Goal: Information Seeking & Learning: Check status

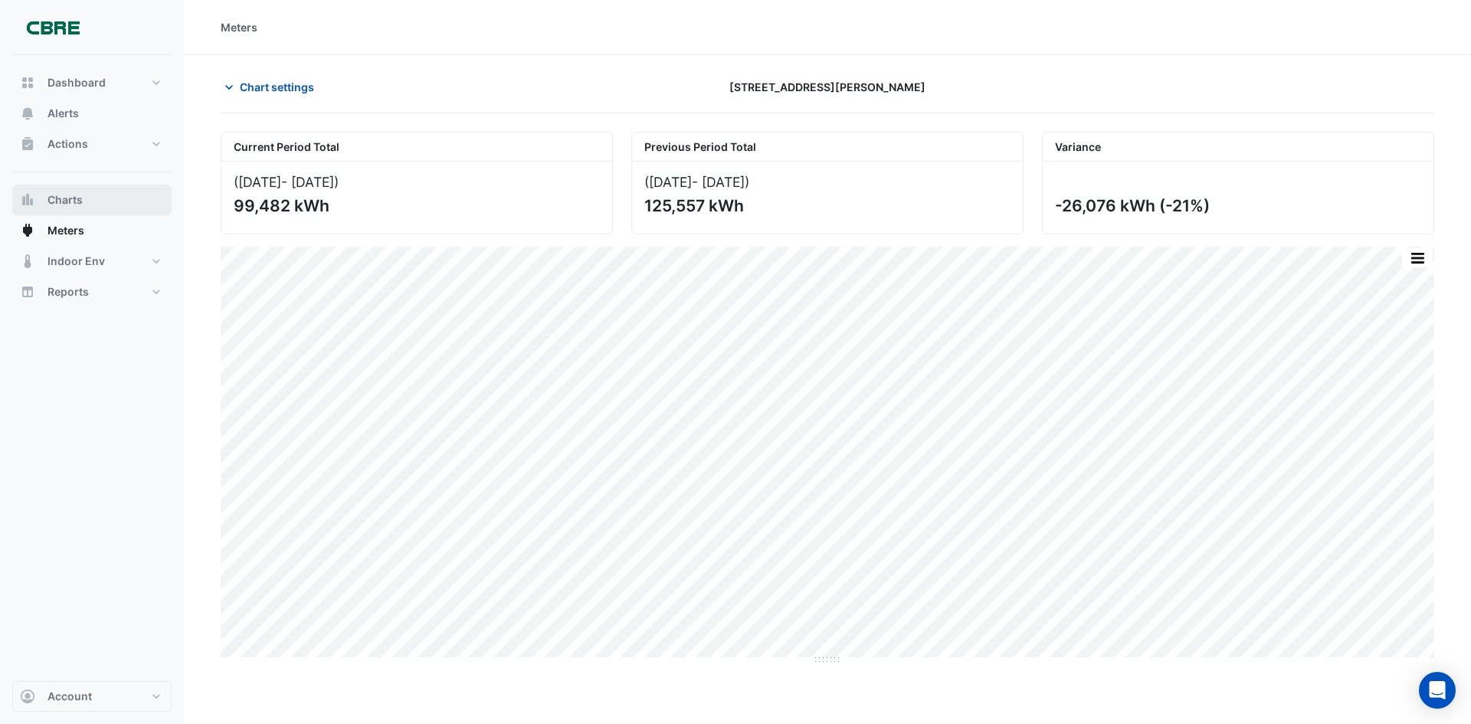
click at [109, 204] on button "Charts" at bounding box center [91, 200] width 159 height 31
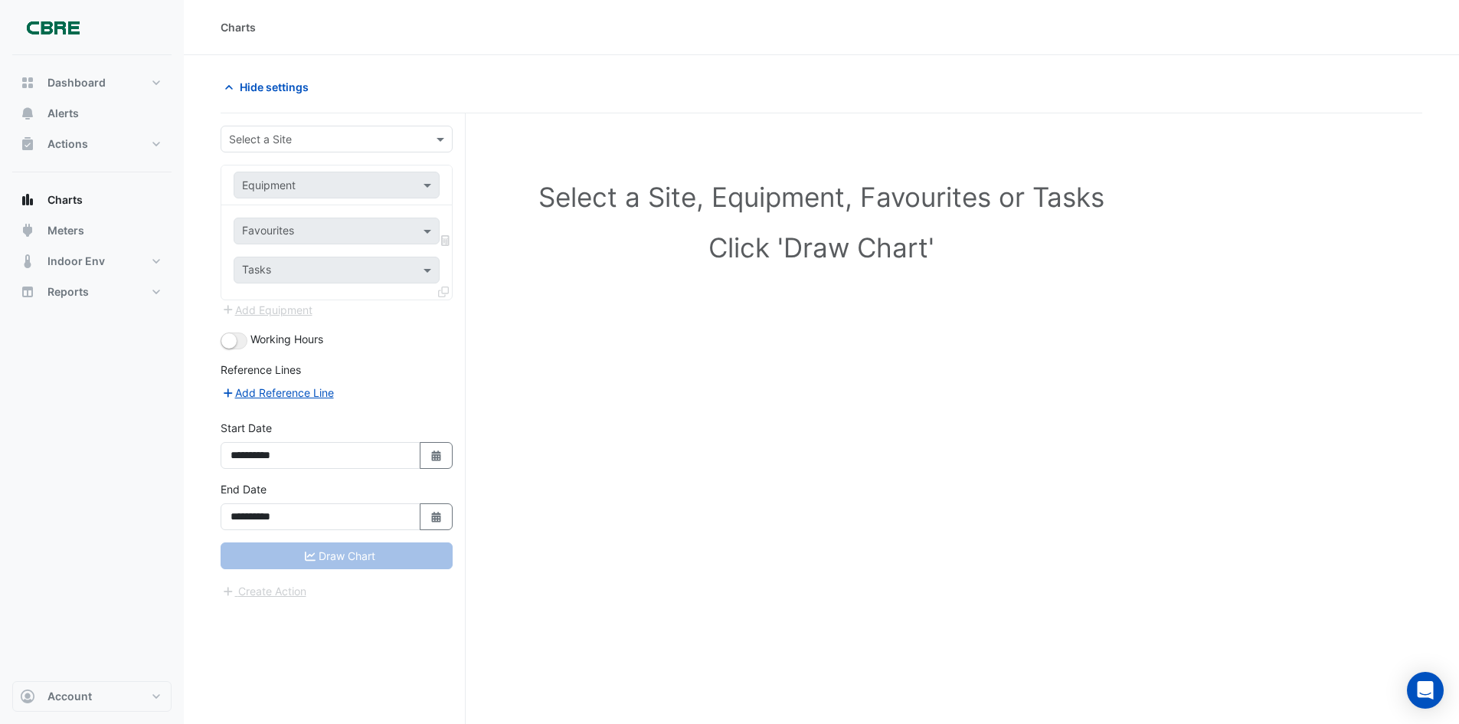
click at [293, 137] on input "text" at bounding box center [321, 140] width 185 height 16
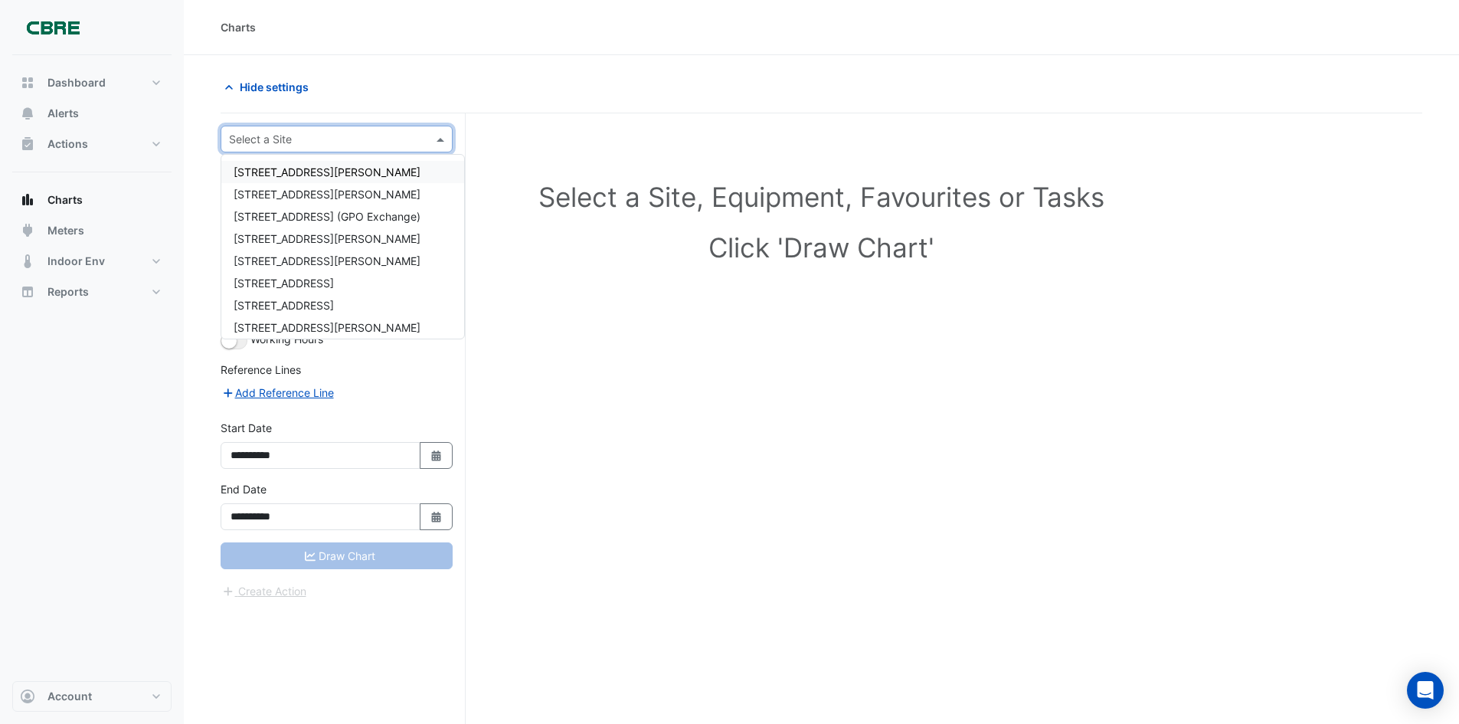
click at [302, 167] on span "[STREET_ADDRESS][PERSON_NAME]" at bounding box center [327, 171] width 187 height 13
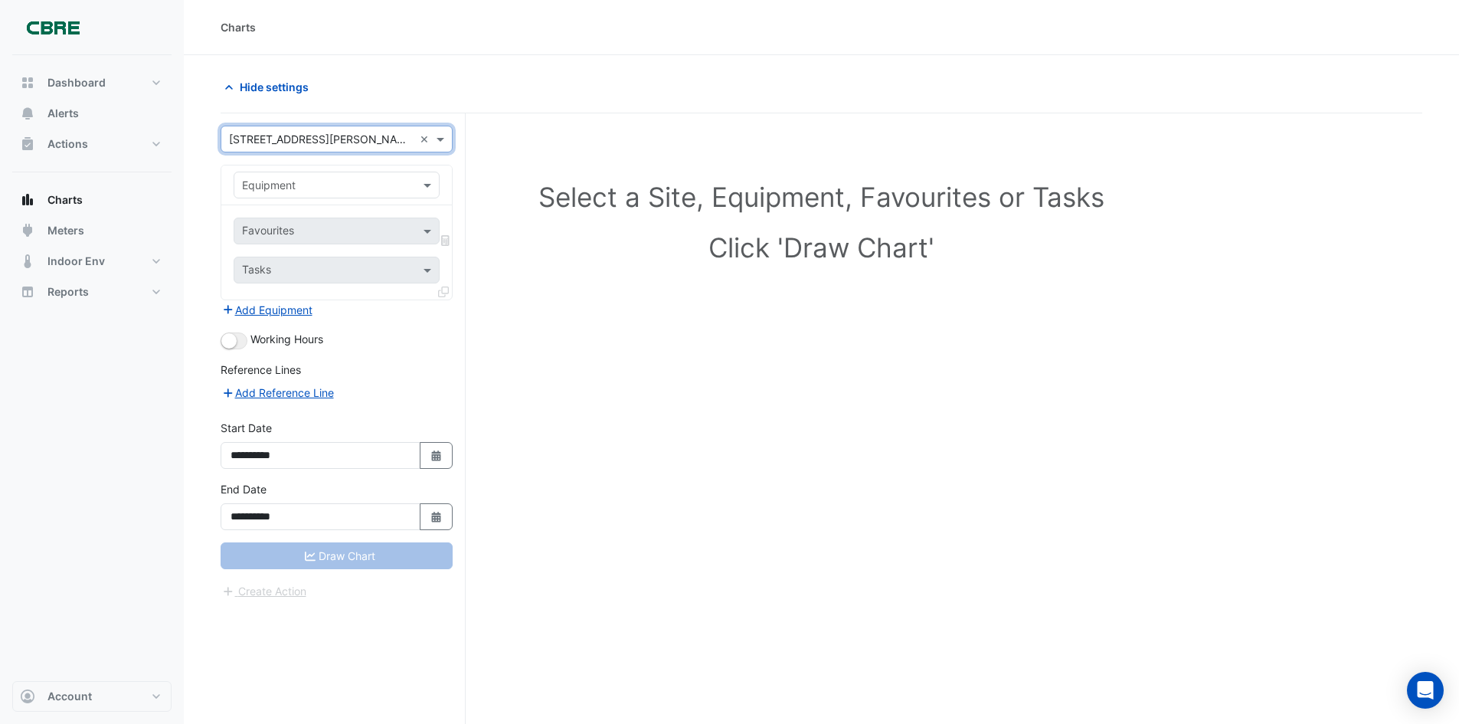
click at [306, 180] on input "text" at bounding box center [321, 186] width 159 height 16
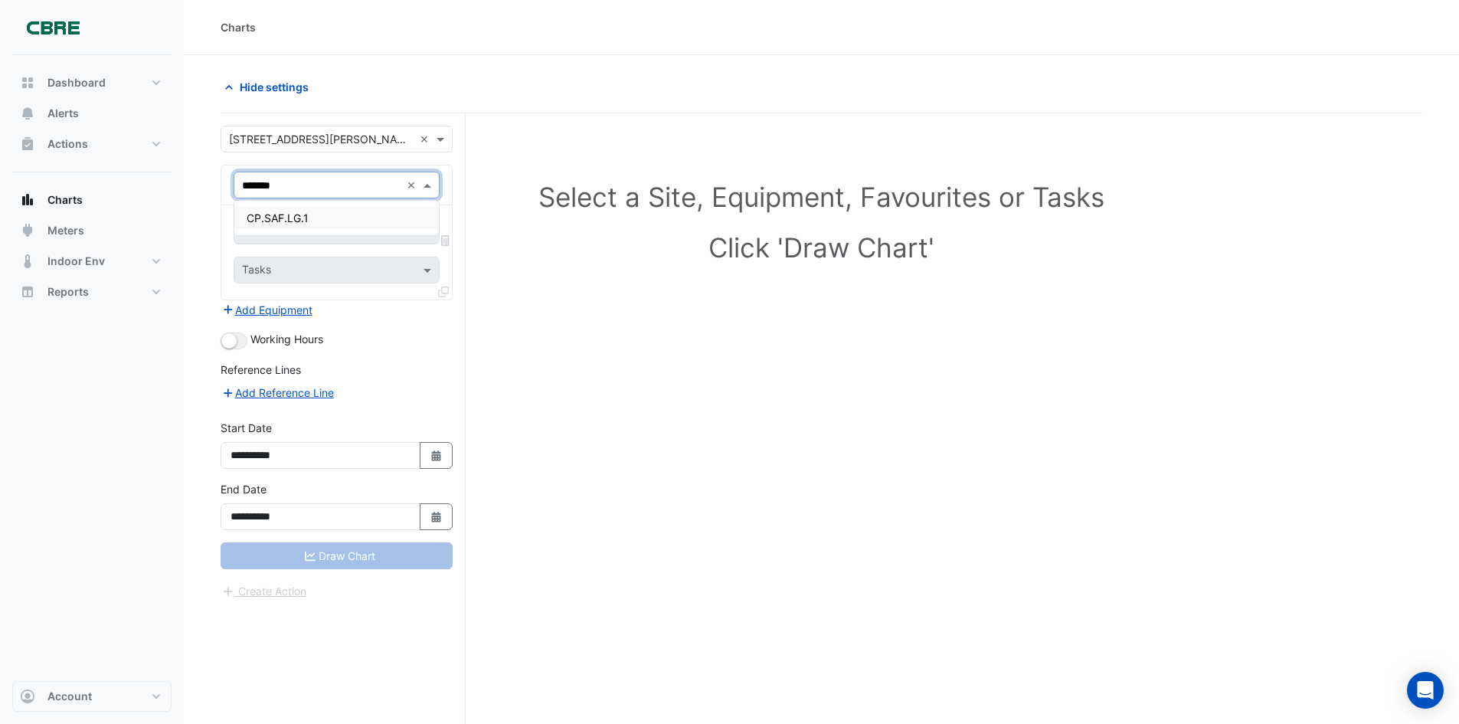
type input "********"
click at [299, 217] on span "CP.SAF.LG.1" at bounding box center [278, 217] width 62 height 13
click at [365, 234] on input "text" at bounding box center [328, 232] width 172 height 16
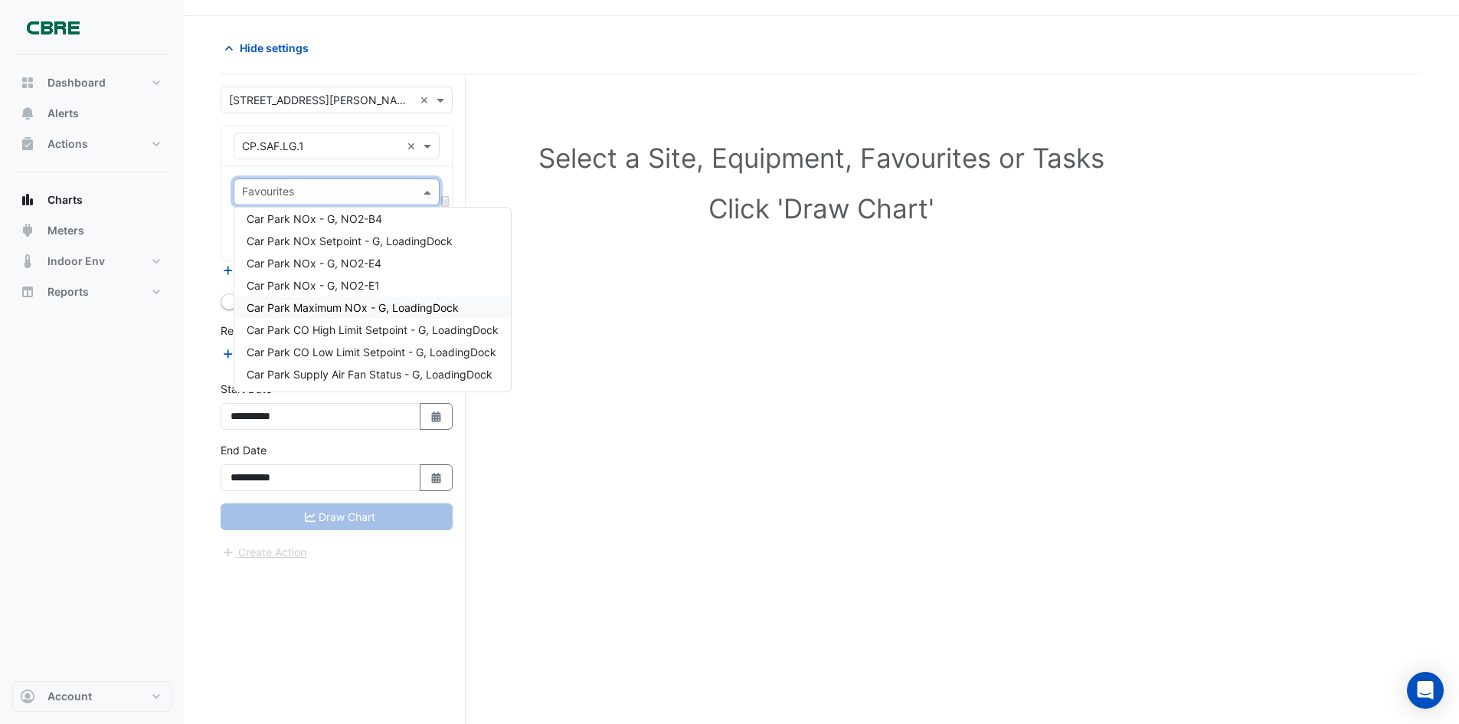
scroll to position [58, 0]
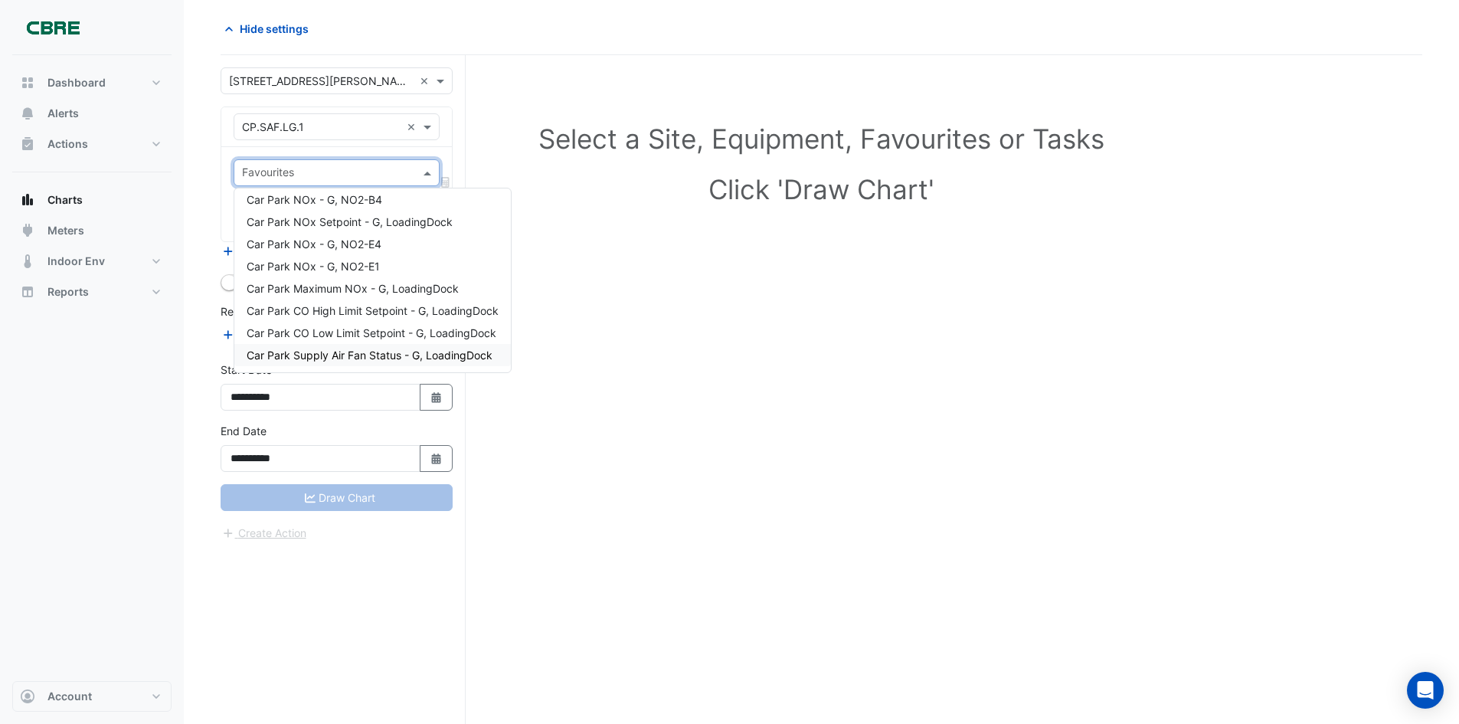
click at [290, 361] on span "Car Park Supply Air Fan Status - G, LoadingDock" at bounding box center [370, 354] width 246 height 13
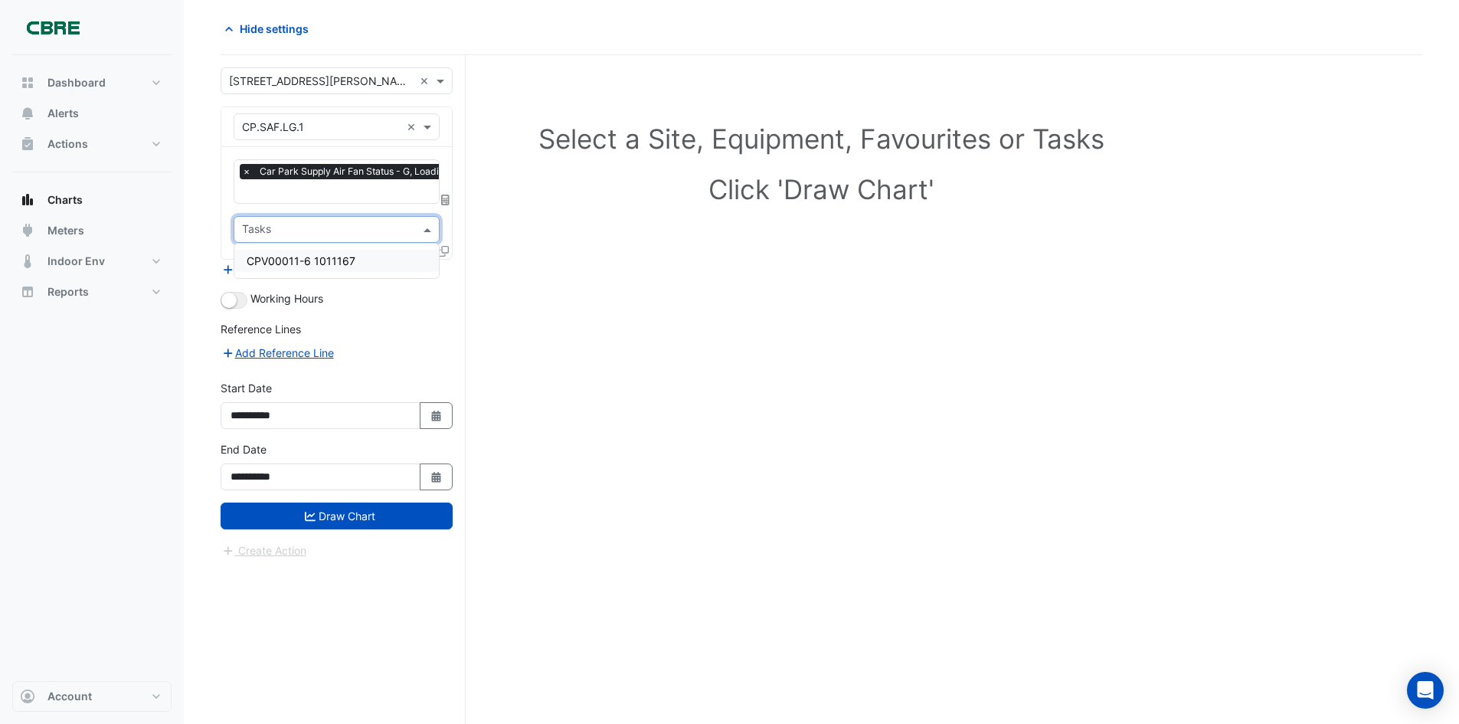
click at [290, 223] on input "text" at bounding box center [328, 231] width 172 height 16
click at [452, 321] on div "Reference Lines" at bounding box center [337, 332] width 232 height 22
click at [442, 252] on icon at bounding box center [443, 251] width 11 height 11
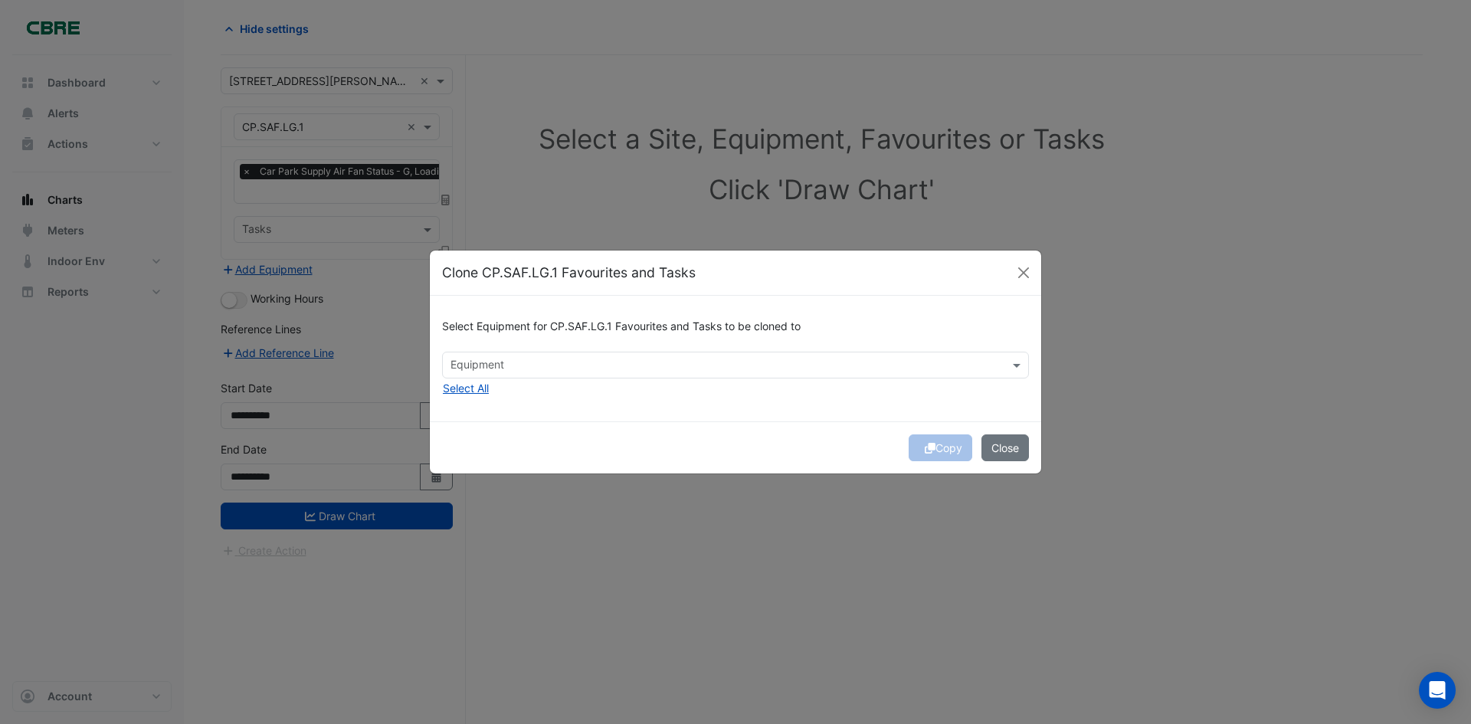
drag, startPoint x: 689, startPoint y: 340, endPoint x: 681, endPoint y: 366, distance: 27.4
click at [689, 342] on div "Select Equipment for CP.SAF.LG.1 Favourites and Tasks to be cloned to" at bounding box center [735, 330] width 587 height 44
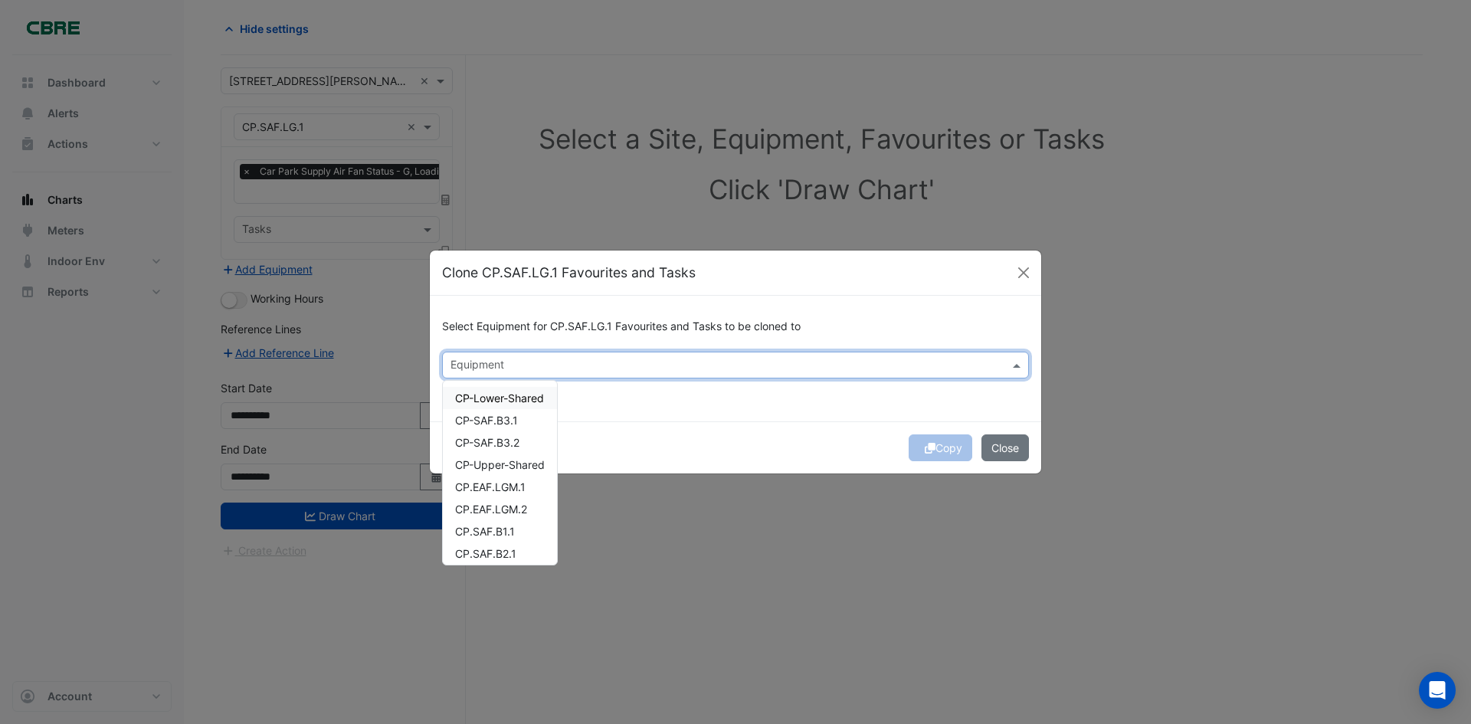
click at [681, 366] on input "text" at bounding box center [726, 366] width 552 height 16
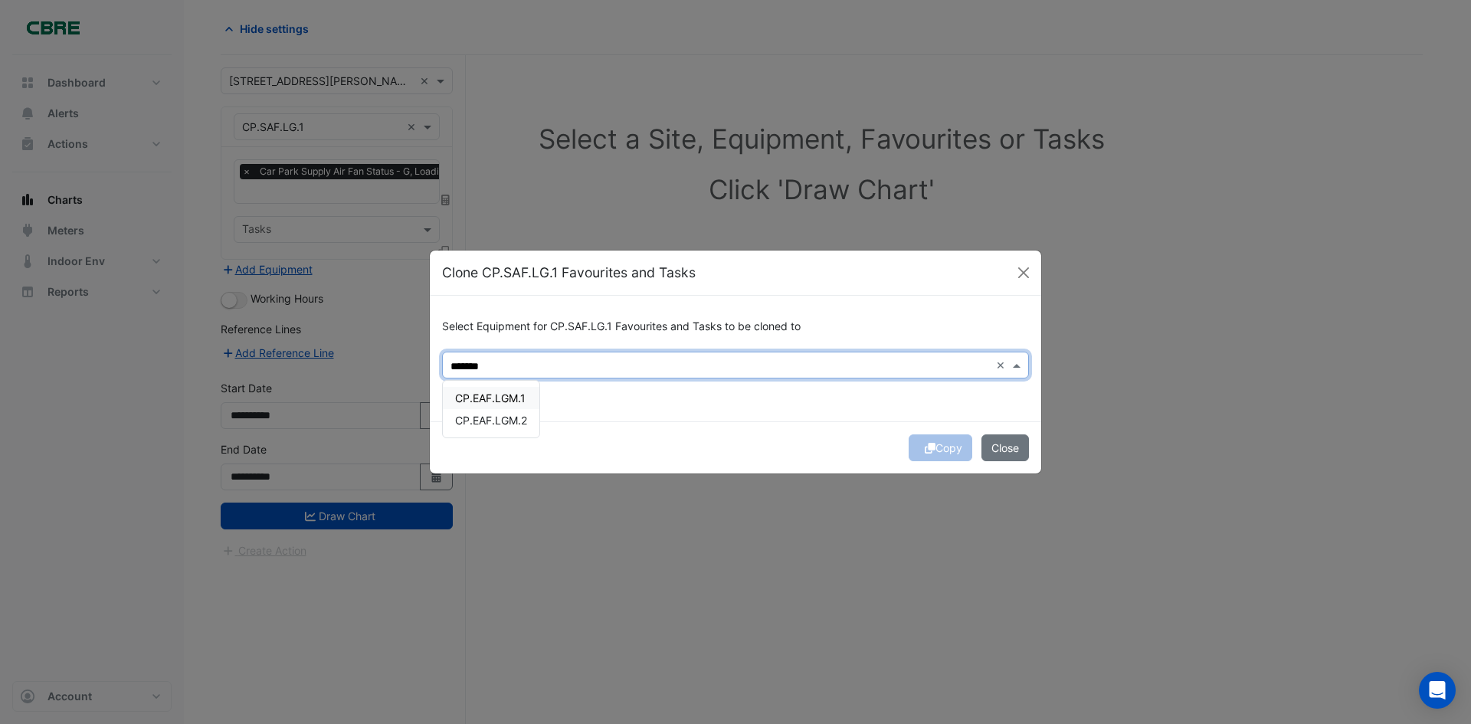
click at [496, 397] on span "CP.EAF.LGM.1" at bounding box center [490, 397] width 70 height 13
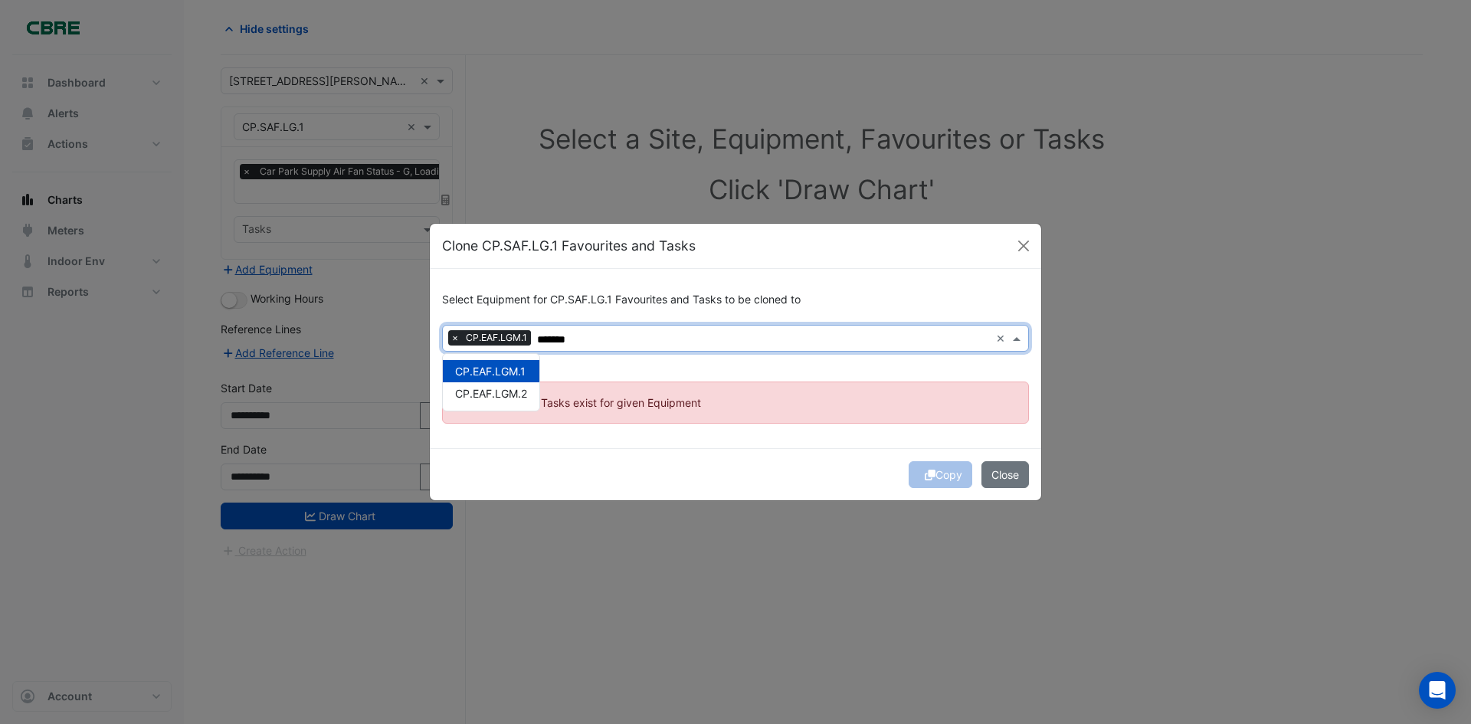
click at [514, 368] on span "CP.EAF.LGM.1" at bounding box center [490, 371] width 70 height 13
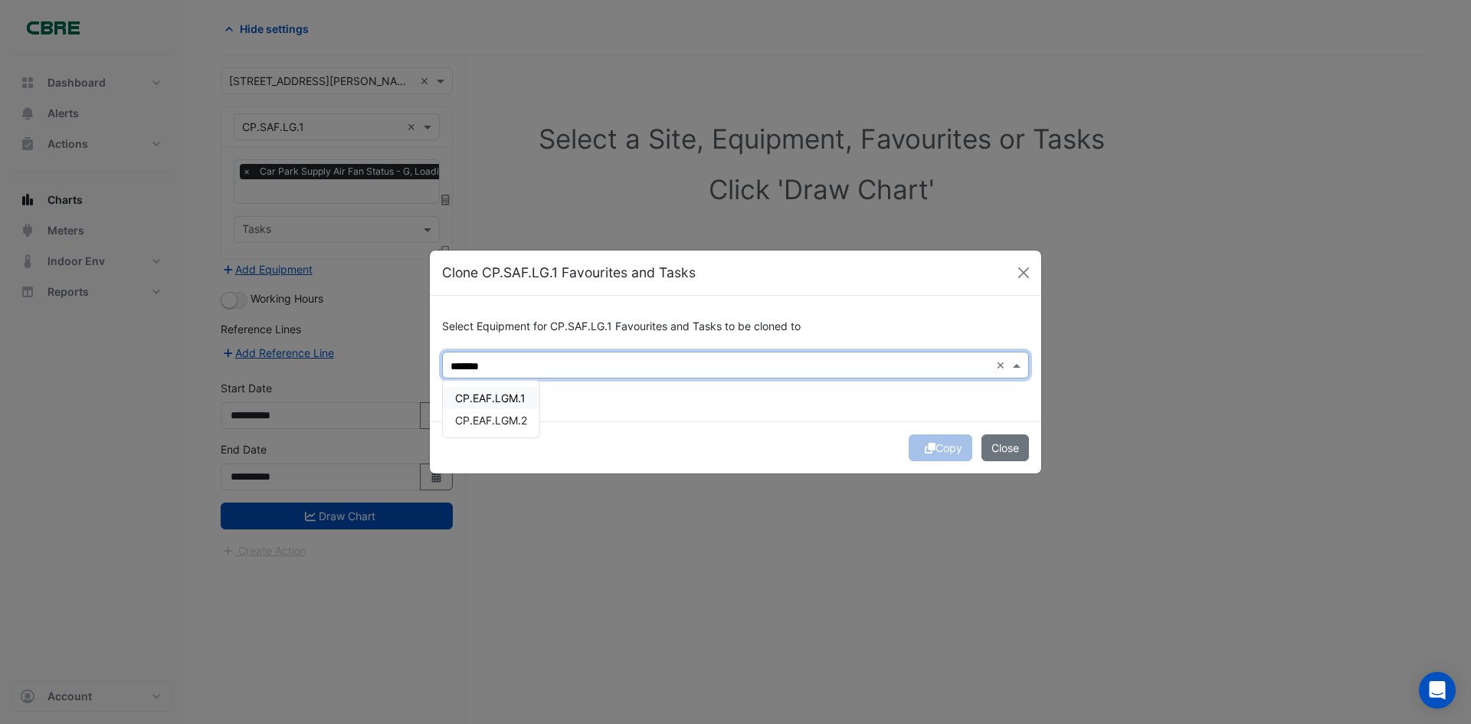
click at [479, 398] on span "CP.EAF.LGM.1" at bounding box center [490, 397] width 70 height 13
type input "*******"
click at [768, 420] on div "Select Equipment for CP.SAF.LG.1 Favourites and Tasks to be cloned to Equipment…" at bounding box center [735, 358] width 611 height 125
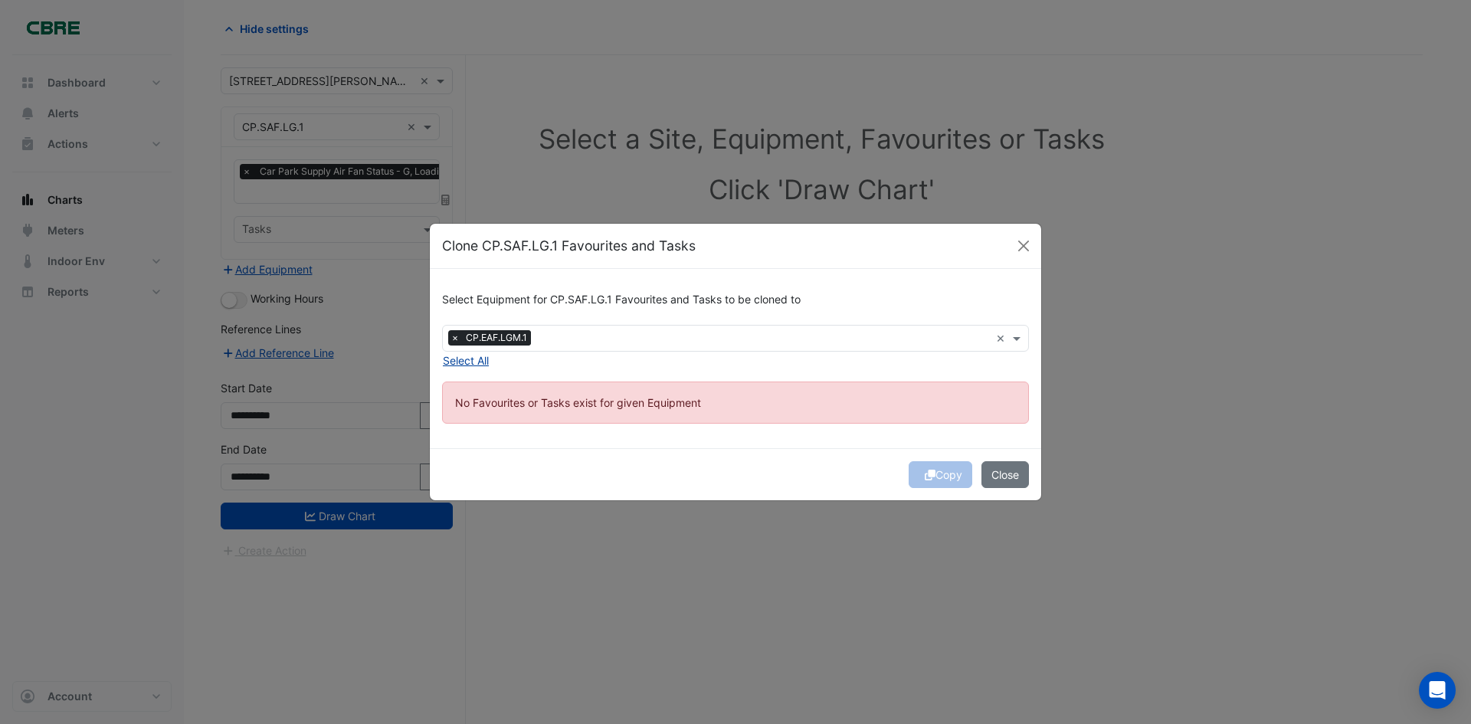
click at [483, 363] on button "Select All" at bounding box center [465, 361] width 47 height 18
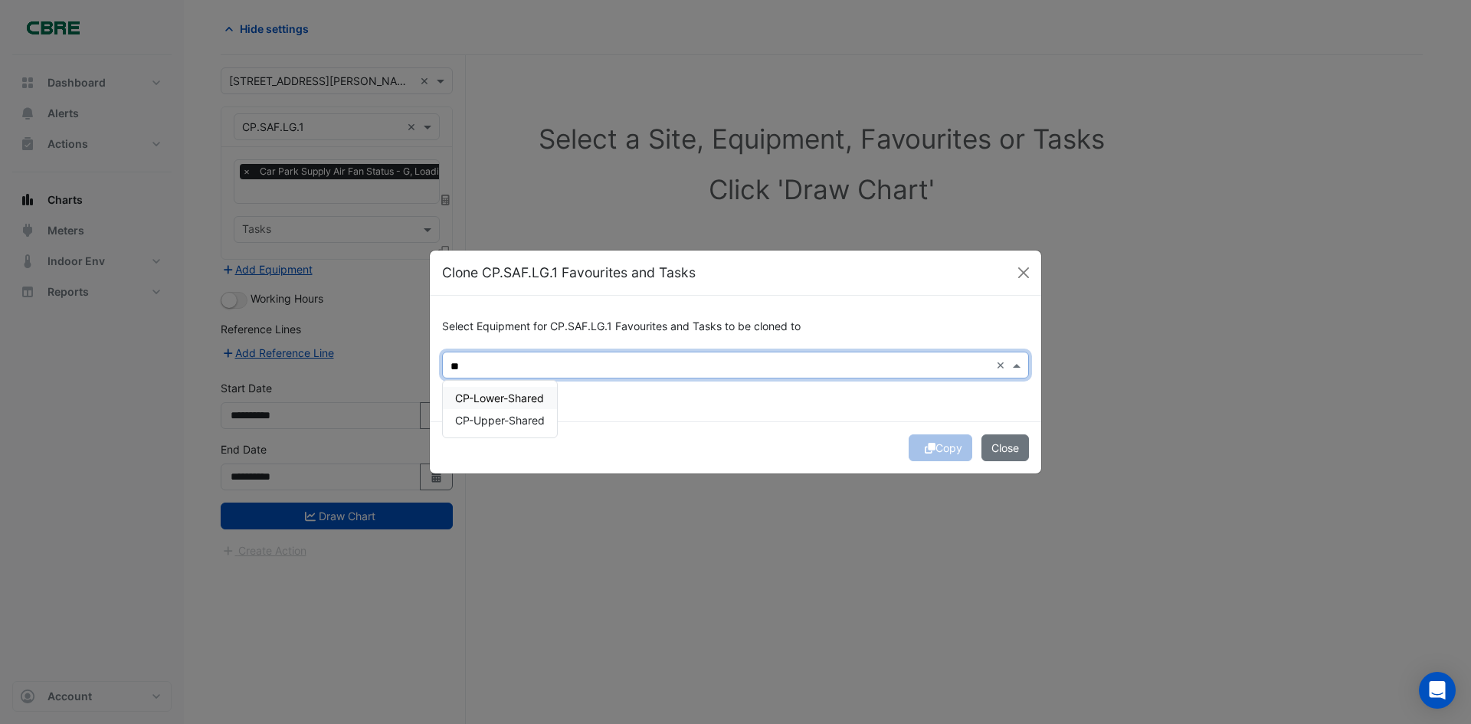
type input "*"
click at [512, 401] on span "CP.EAF.LGM.1" at bounding box center [490, 397] width 70 height 13
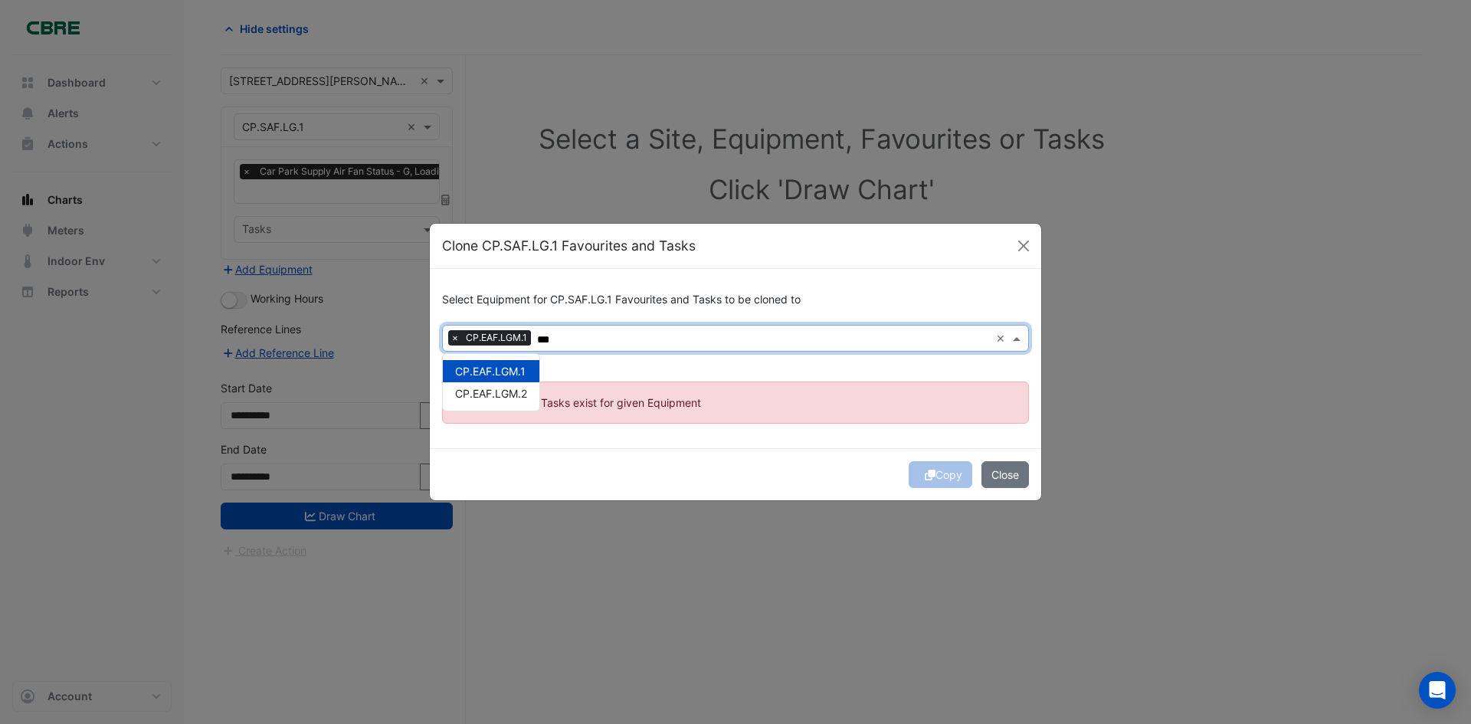
click at [516, 368] on span "CP.EAF.LGM.1" at bounding box center [490, 371] width 70 height 13
type input "***"
click at [683, 456] on div "Copy Close" at bounding box center [735, 474] width 611 height 52
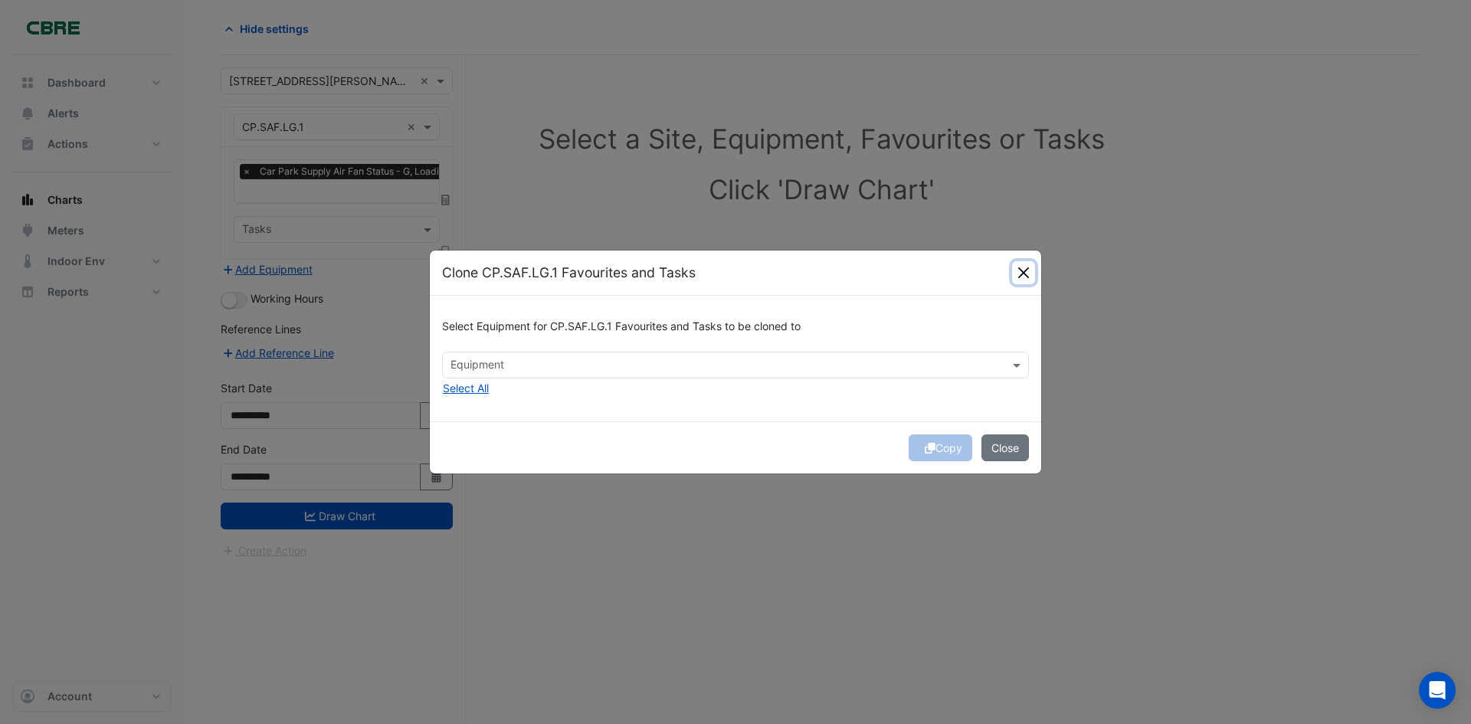
click at [1019, 275] on button "Close" at bounding box center [1023, 272] width 23 height 23
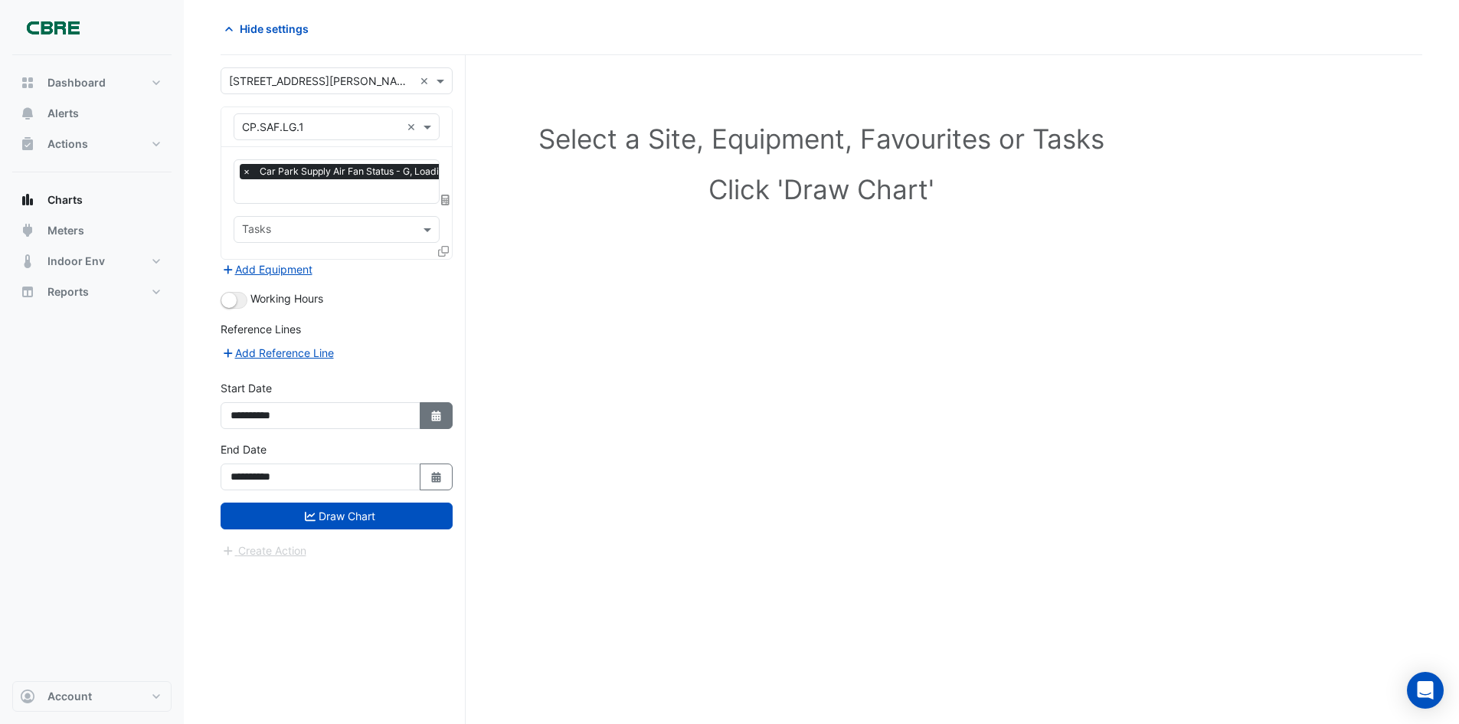
click at [438, 417] on icon "button" at bounding box center [435, 416] width 9 height 11
select select "*"
select select "****"
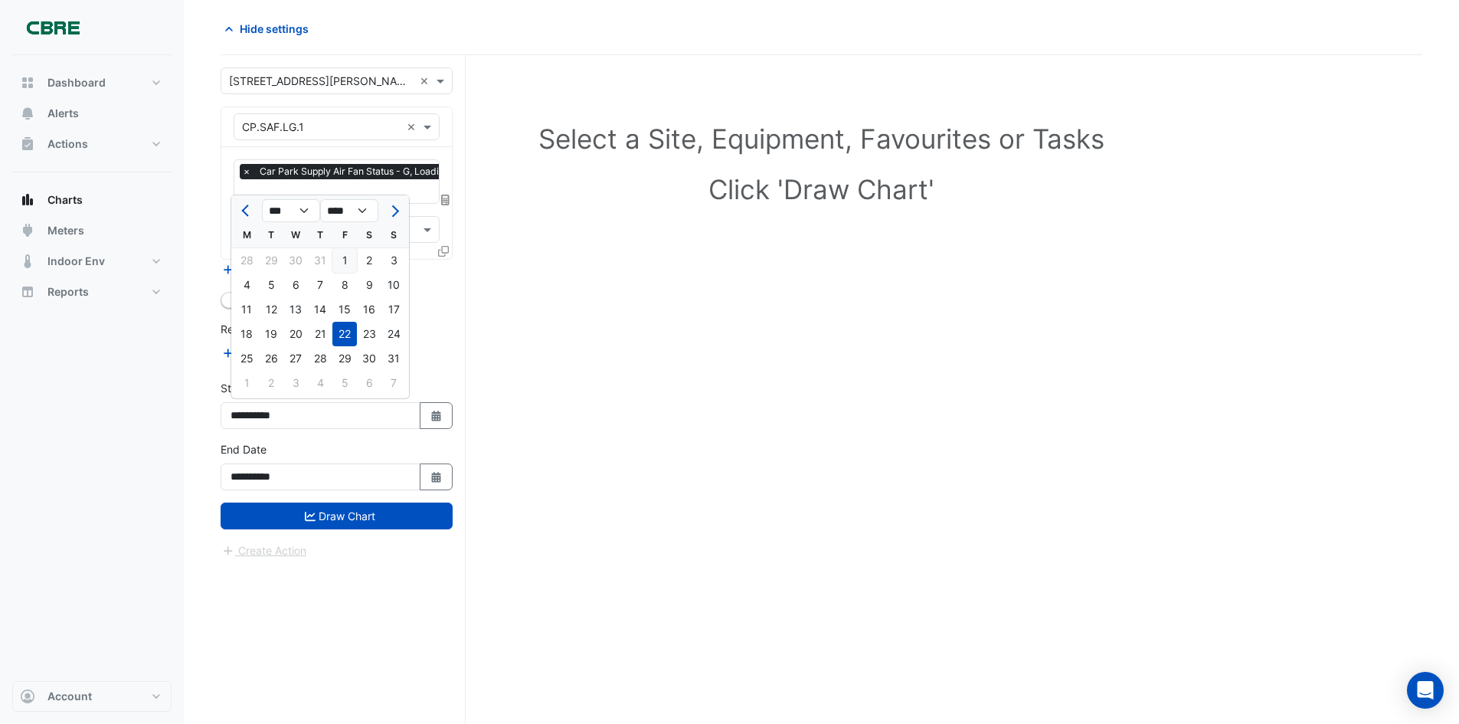
click at [353, 252] on div "1" at bounding box center [344, 260] width 25 height 25
type input "**********"
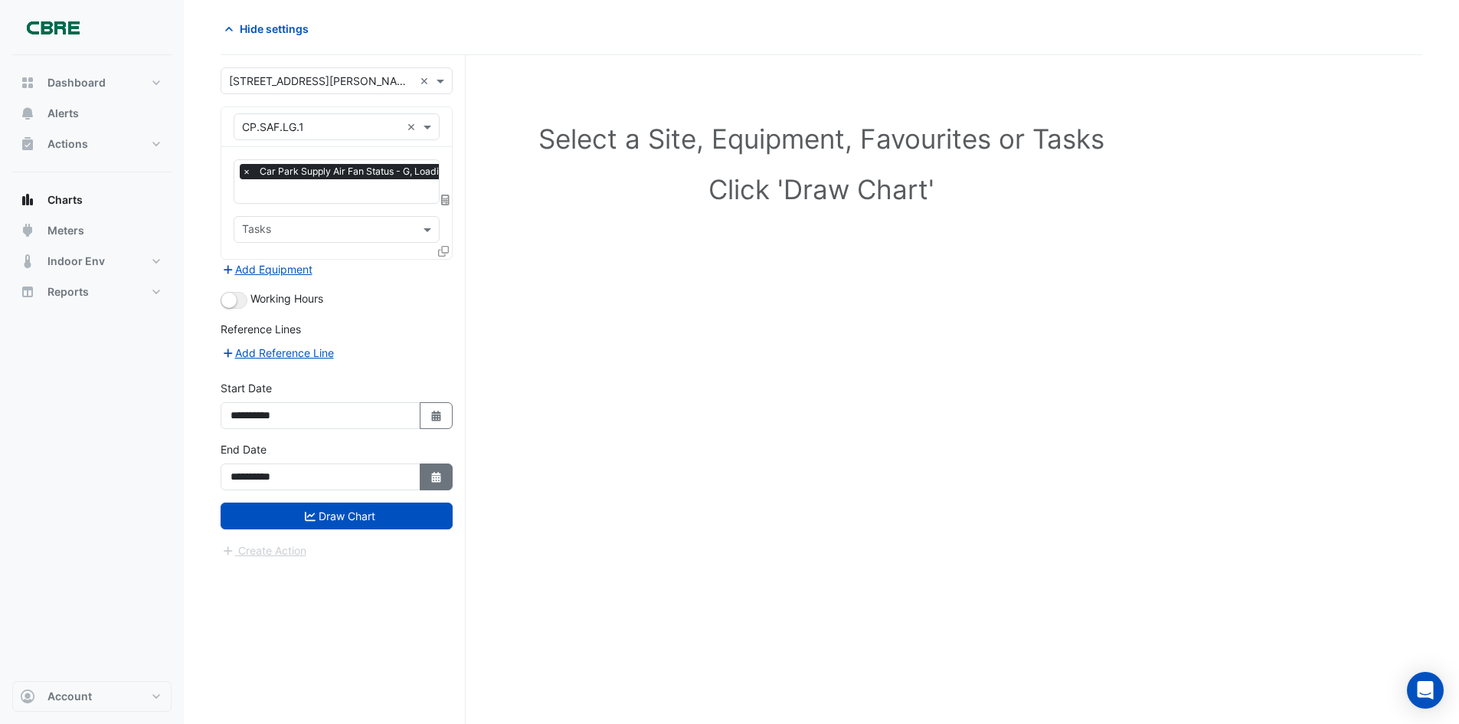
click at [442, 463] on button "Select Date" at bounding box center [437, 476] width 34 height 27
select select "*"
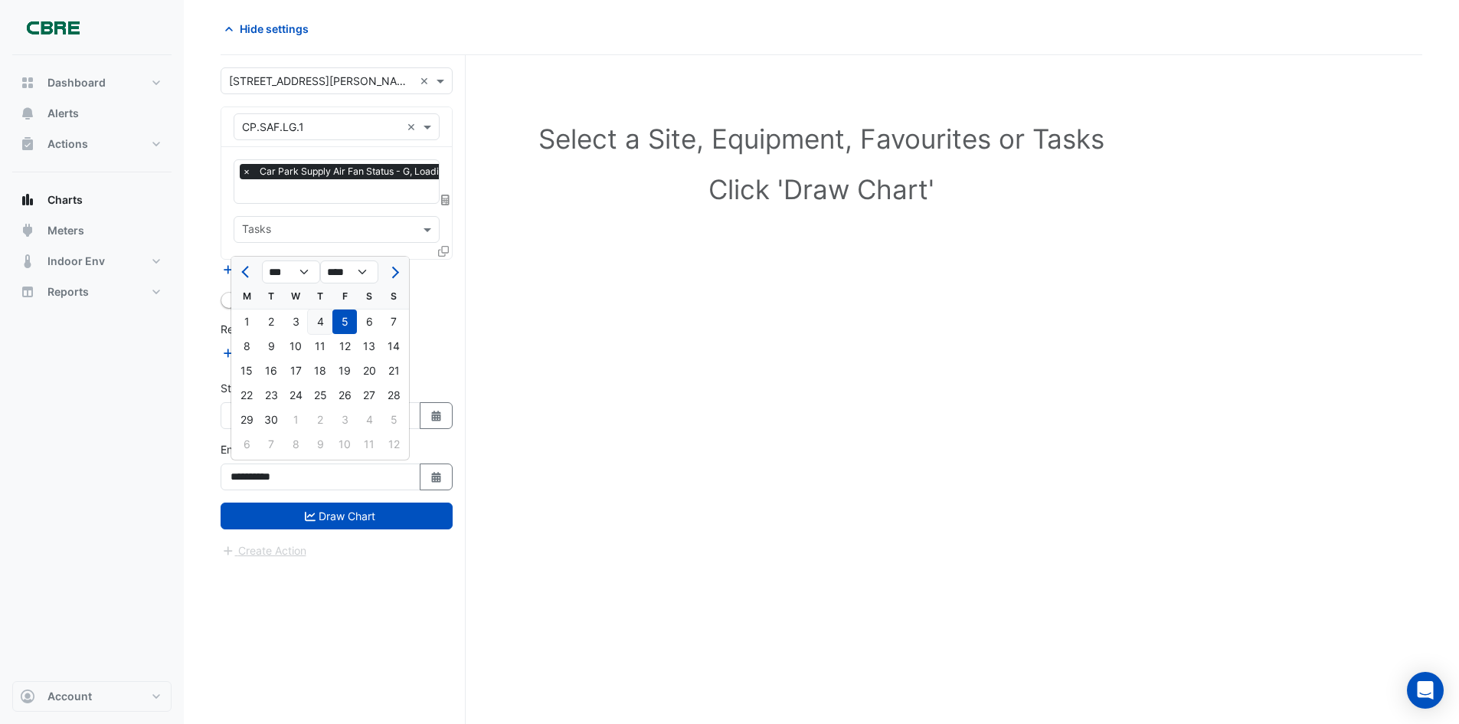
click at [326, 321] on div "4" at bounding box center [320, 321] width 25 height 25
type input "**********"
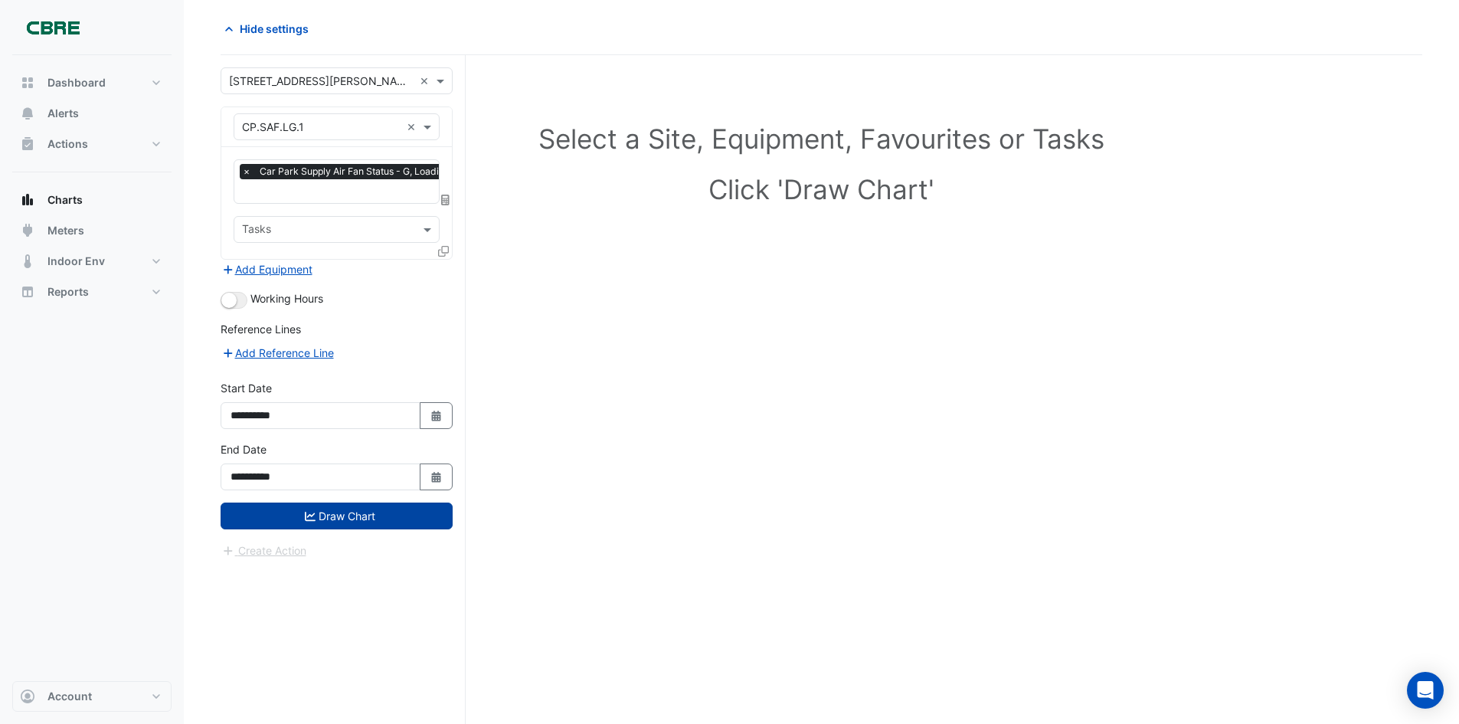
click at [362, 521] on button "Draw Chart" at bounding box center [337, 515] width 232 height 27
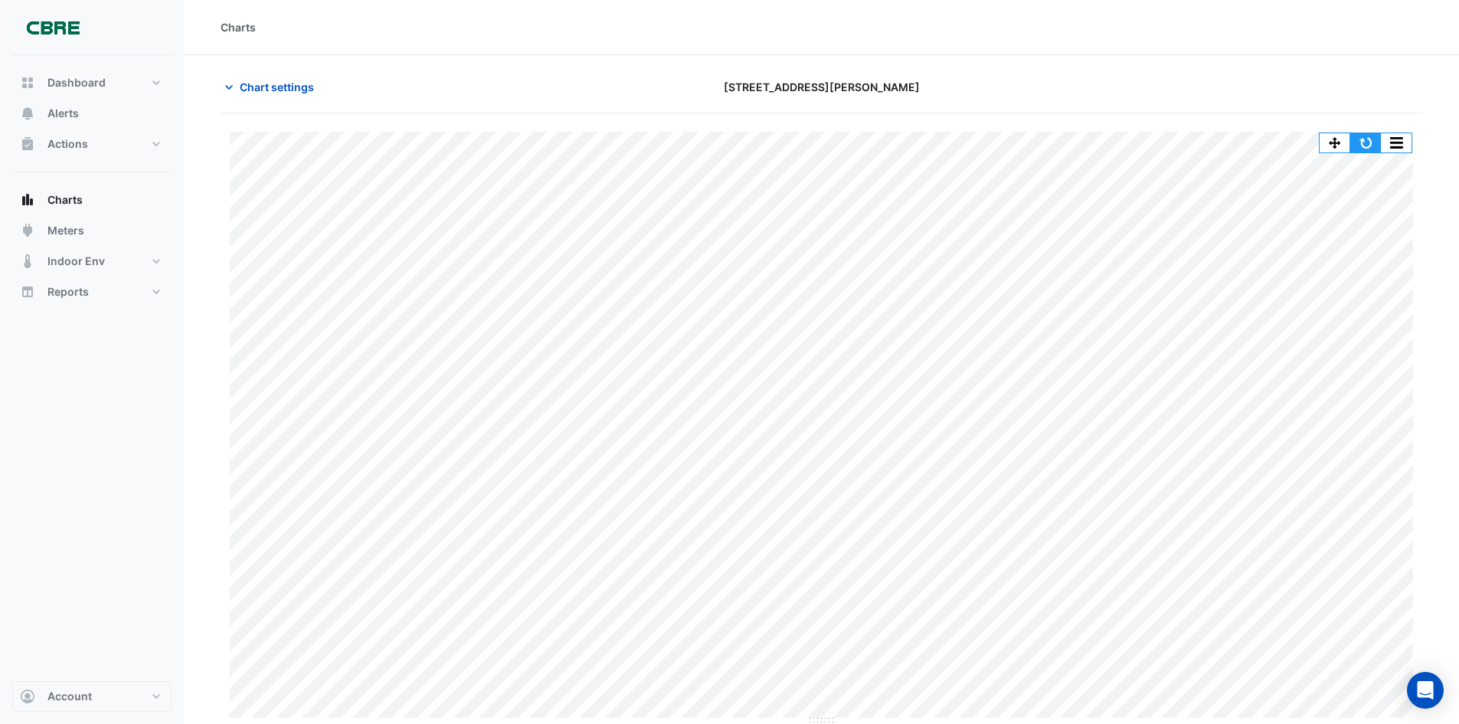
click at [1359, 141] on button "button" at bounding box center [1365, 142] width 31 height 19
click at [1379, 143] on button "button" at bounding box center [1365, 142] width 31 height 19
click at [60, 286] on span "Reports" at bounding box center [67, 291] width 41 height 15
select select "***"
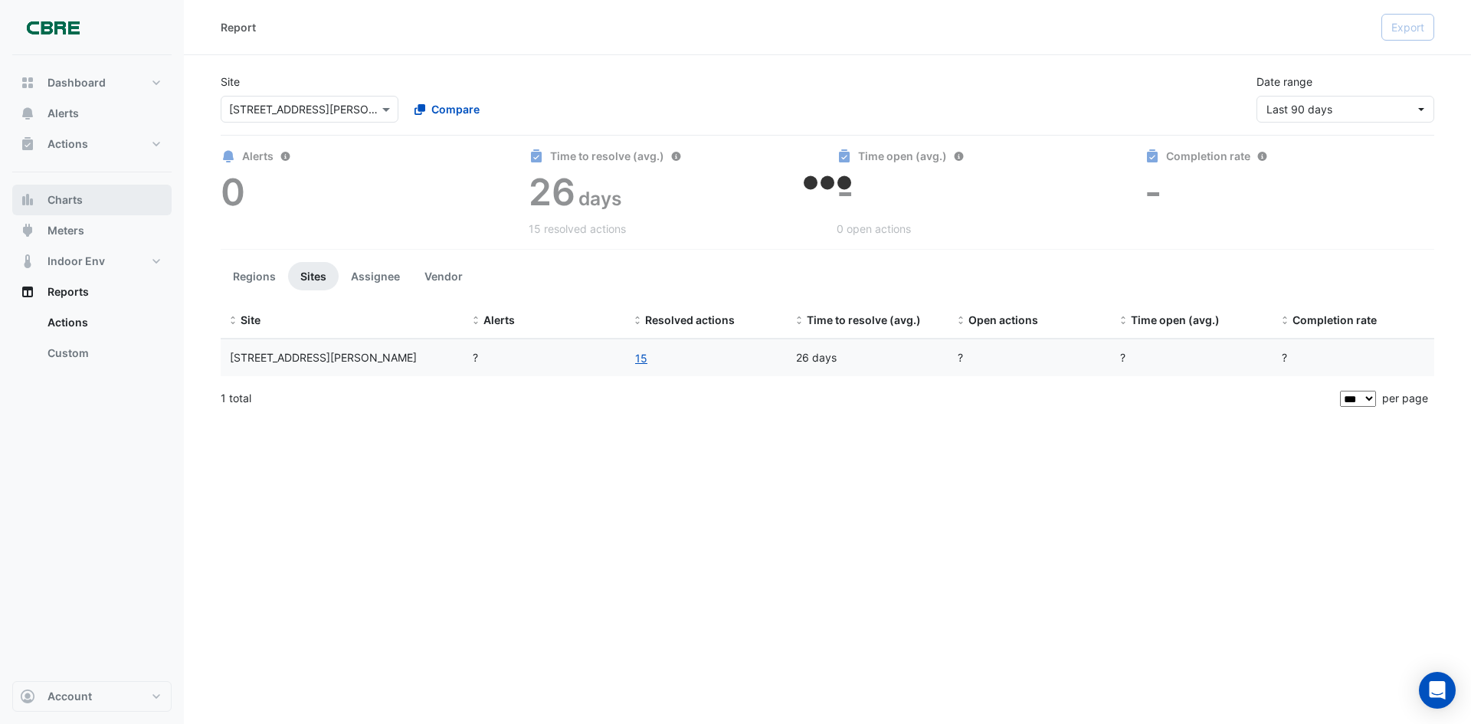
click at [91, 193] on button "Charts" at bounding box center [91, 200] width 159 height 31
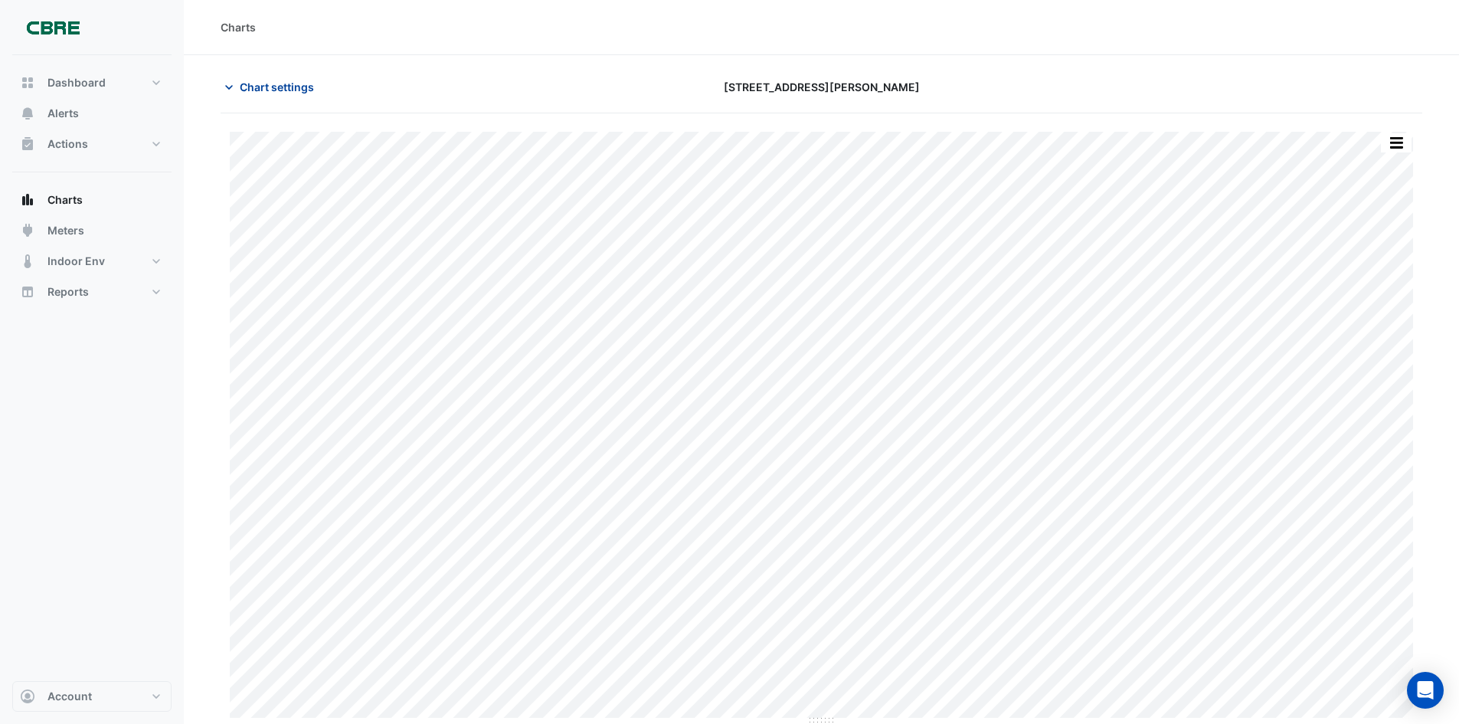
click at [285, 78] on button "Chart settings" at bounding box center [272, 87] width 103 height 27
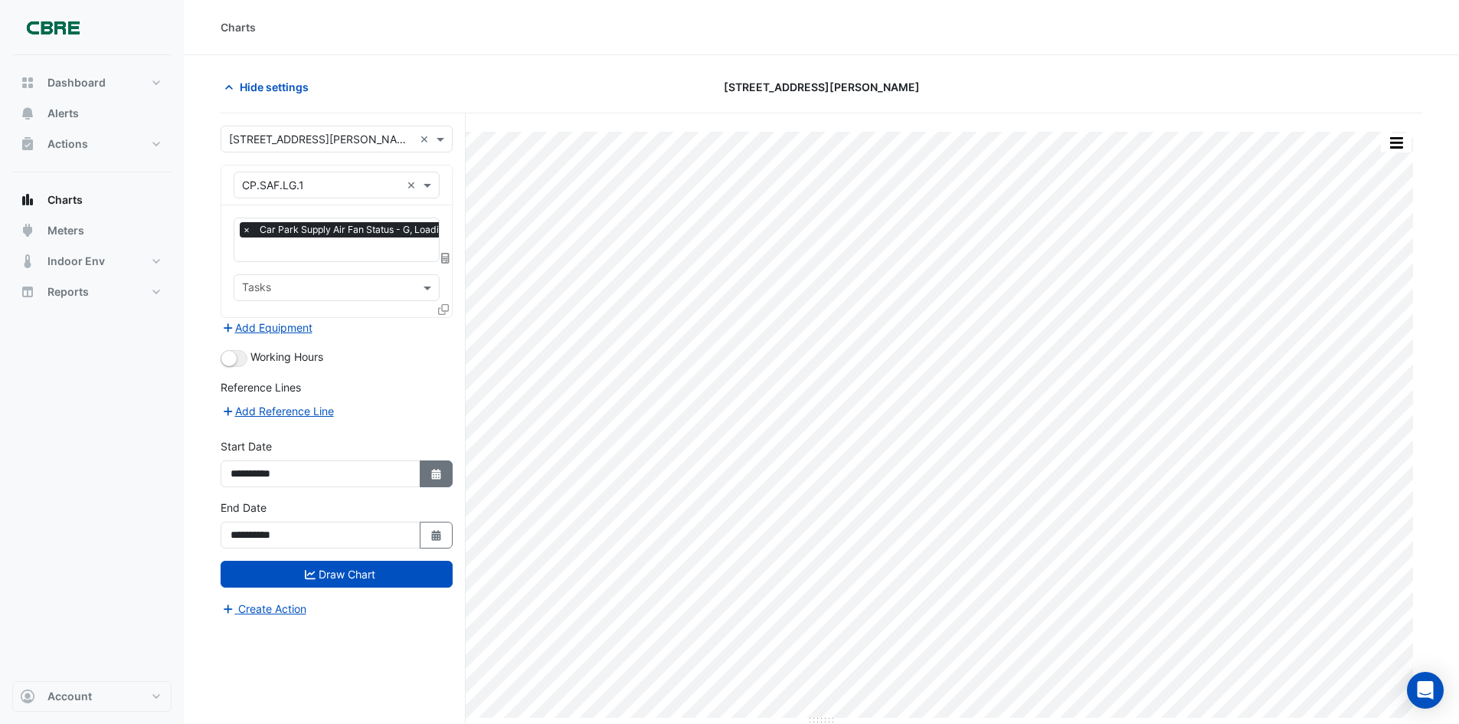
click at [431, 473] on icon "Select Date" at bounding box center [437, 474] width 14 height 11
select select "*"
select select "****"
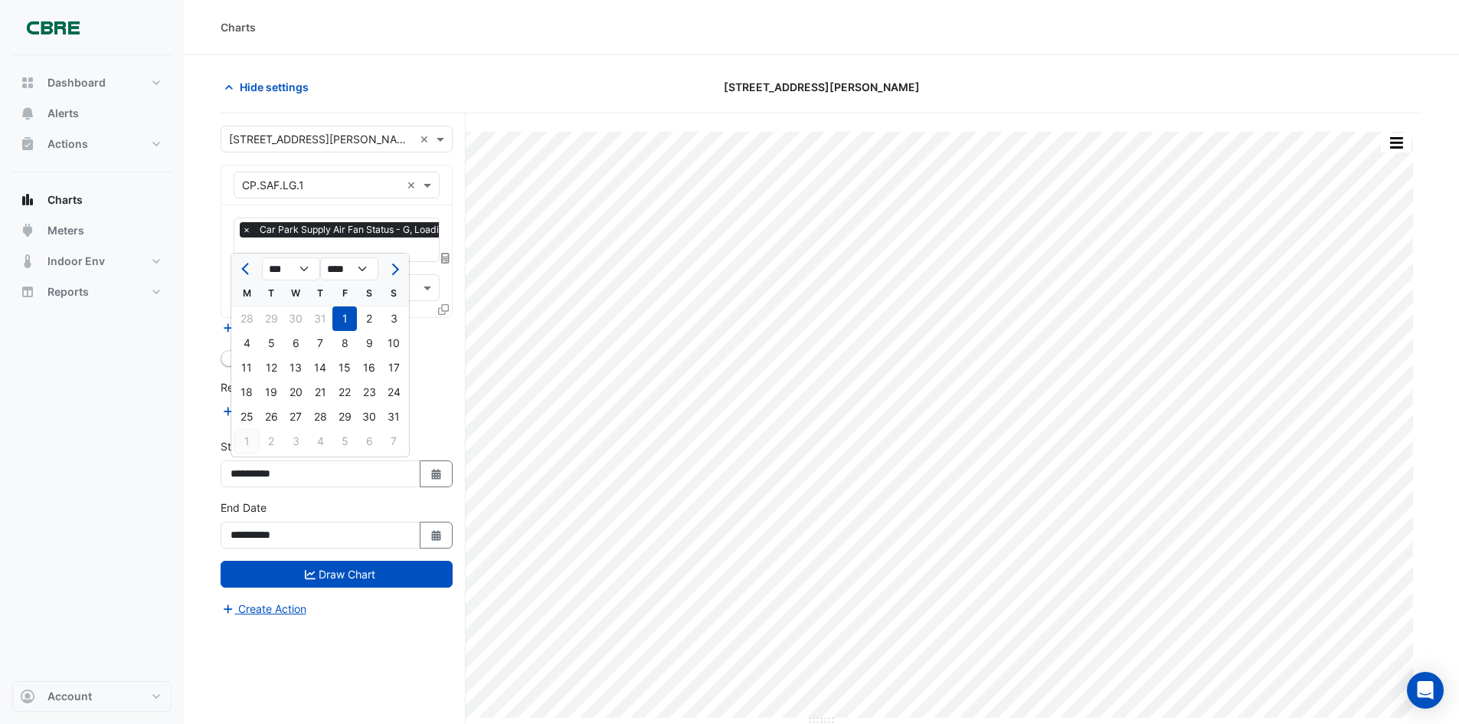
click at [246, 440] on div "1" at bounding box center [246, 441] width 25 height 25
type input "**********"
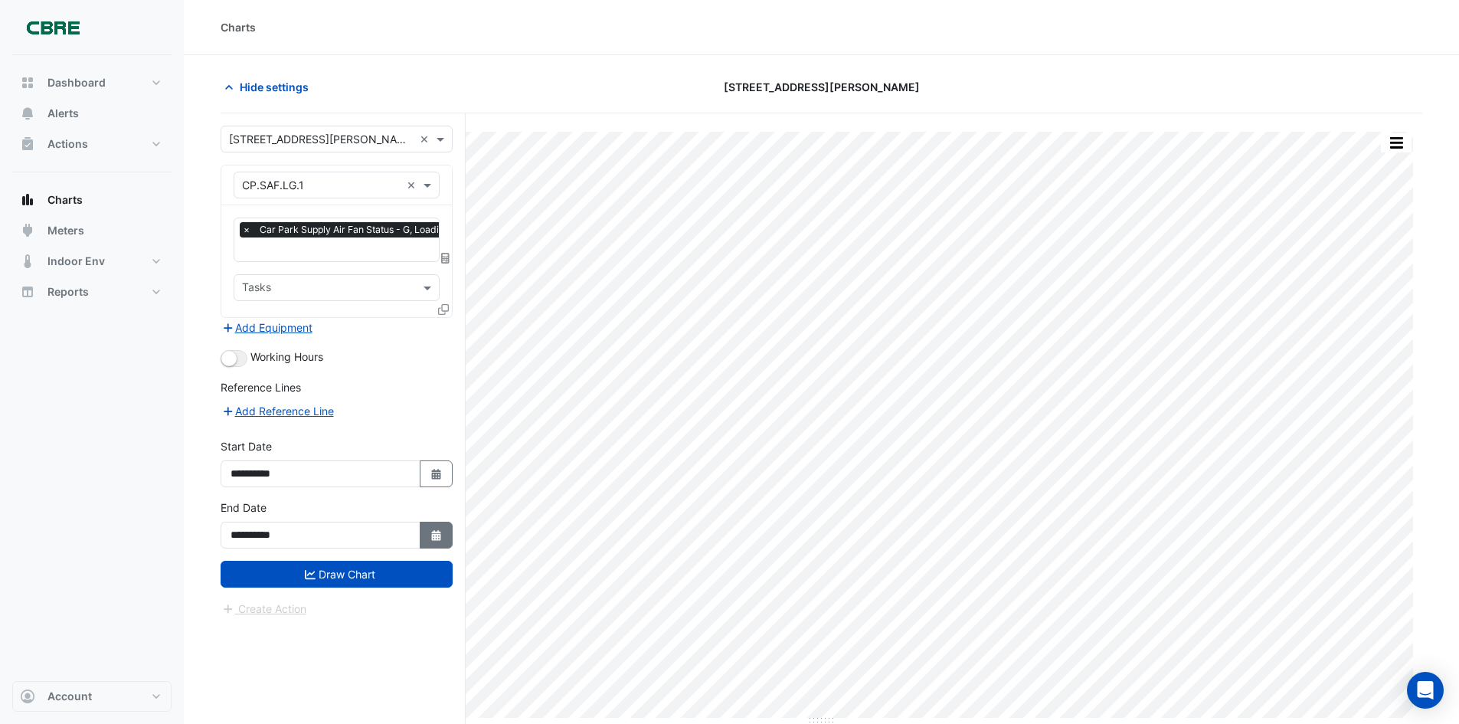
click at [434, 531] on icon "button" at bounding box center [435, 535] width 9 height 11
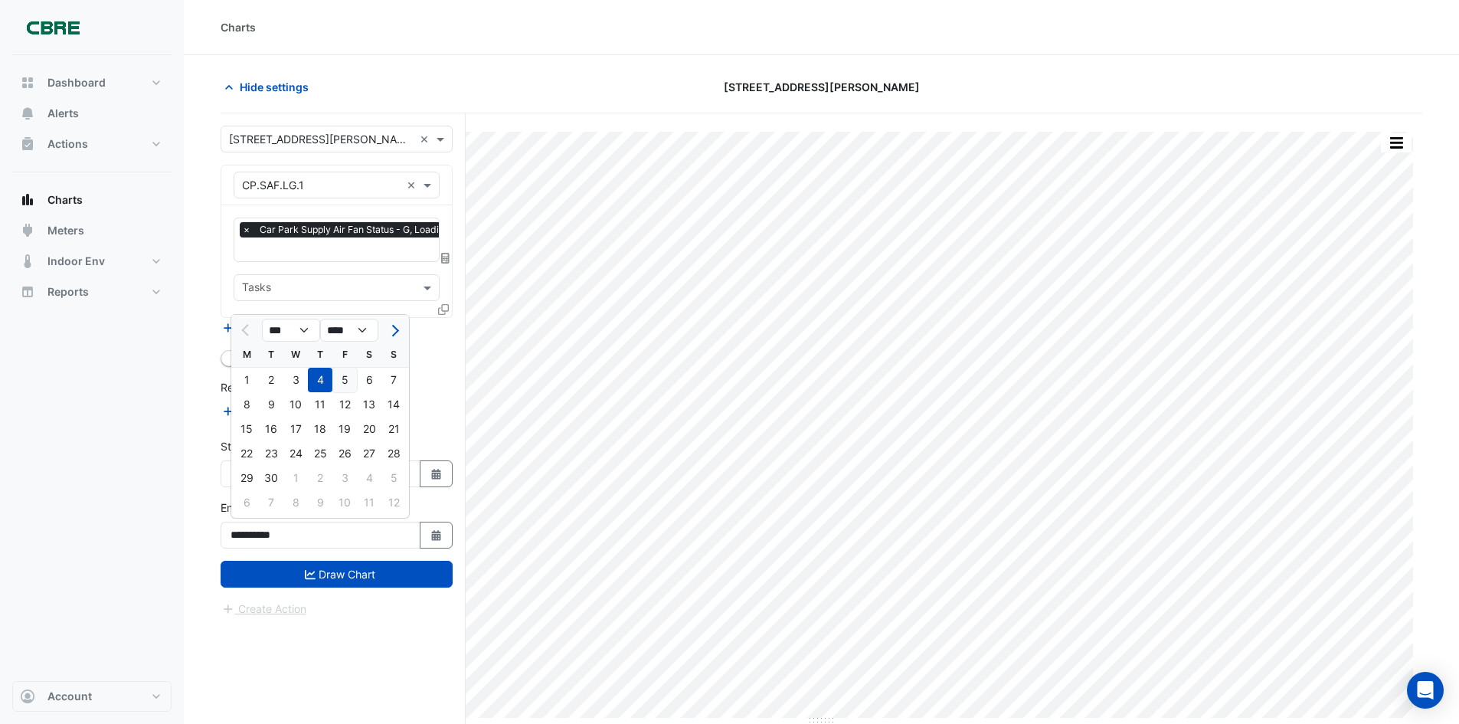
click at [353, 376] on div "5" at bounding box center [344, 380] width 25 height 25
type input "**********"
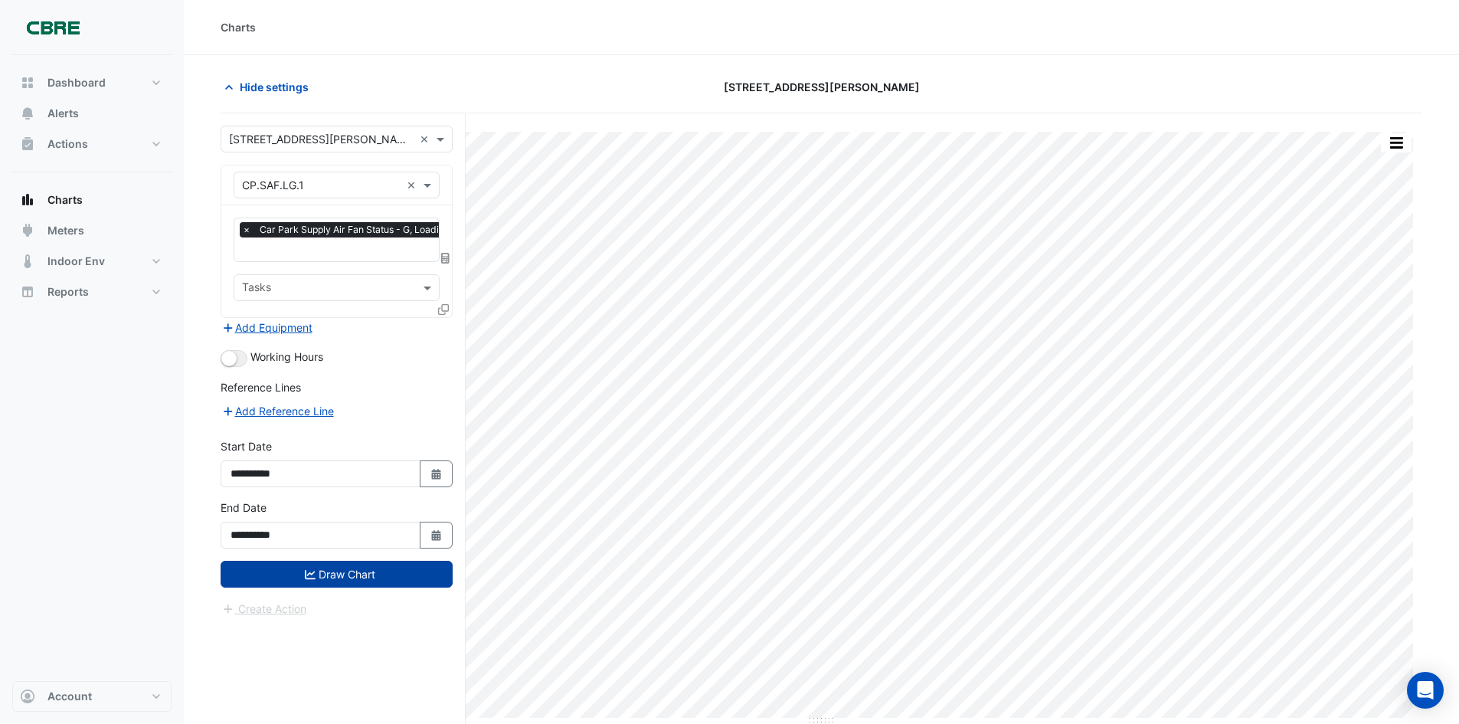
click at [364, 573] on button "Draw Chart" at bounding box center [337, 574] width 232 height 27
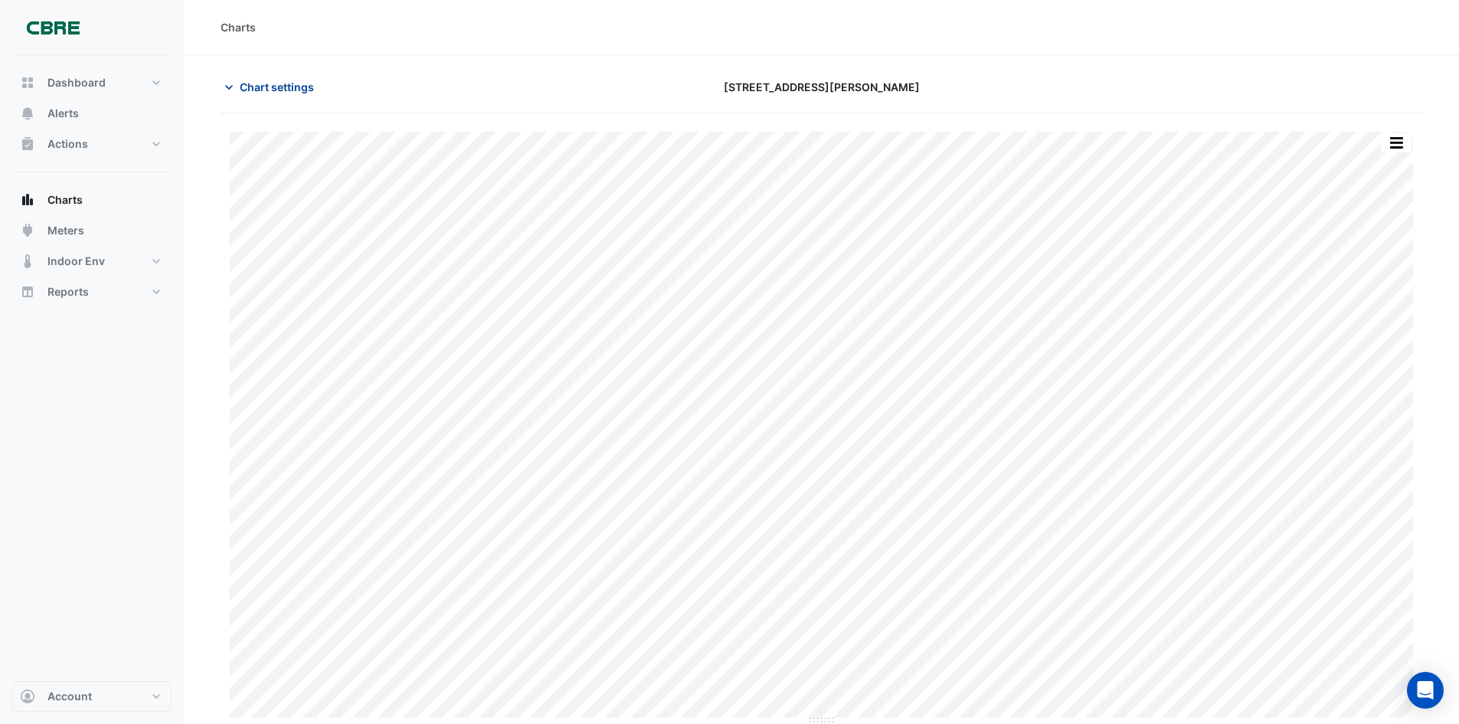
click at [306, 97] on button "Chart settings" at bounding box center [272, 87] width 103 height 27
